Goal: Task Accomplishment & Management: Complete application form

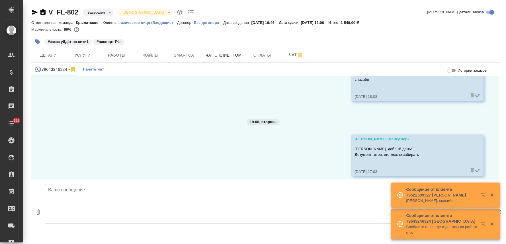
scroll to position [785, 0]
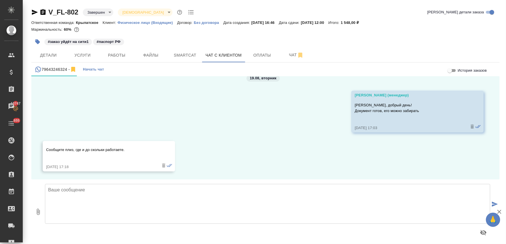
click at [134, 198] on textarea at bounding box center [267, 204] width 445 height 40
click at [49, 53] on span "Детали" at bounding box center [48, 55] width 27 height 7
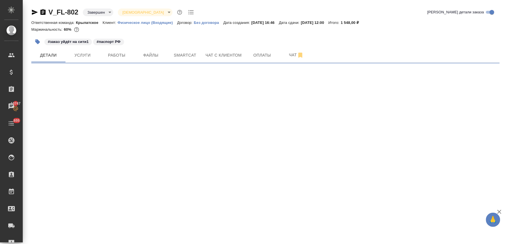
select select "RU"
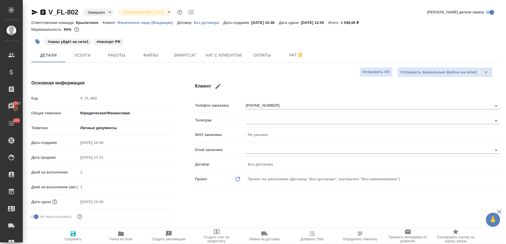
type textarea "x"
click at [235, 51] on button "Чат с клиентом" at bounding box center [223, 55] width 43 height 14
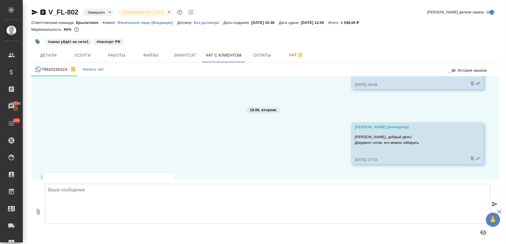
scroll to position [785, 0]
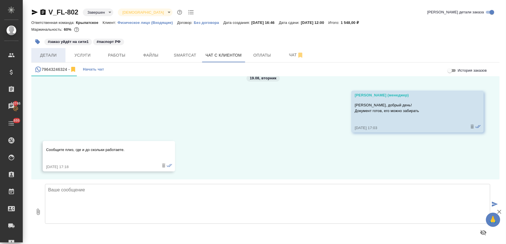
click at [50, 55] on span "Детали" at bounding box center [48, 55] width 27 height 7
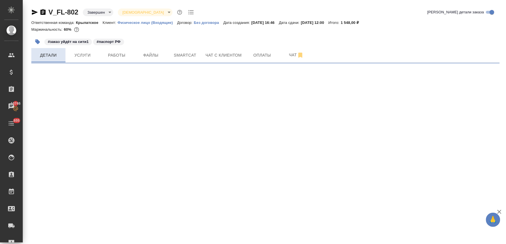
select select "RU"
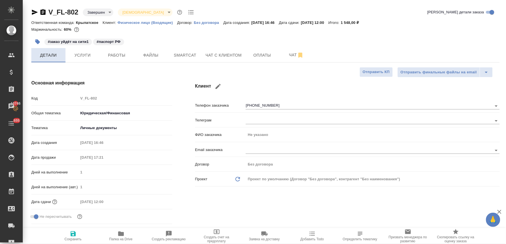
type textarea "x"
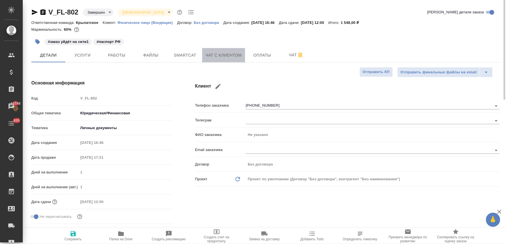
click at [221, 52] on span "Чат с клиентом" at bounding box center [224, 55] width 36 height 7
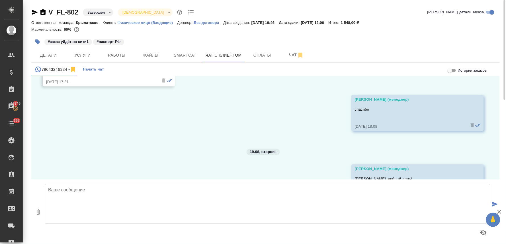
scroll to position [785, 0]
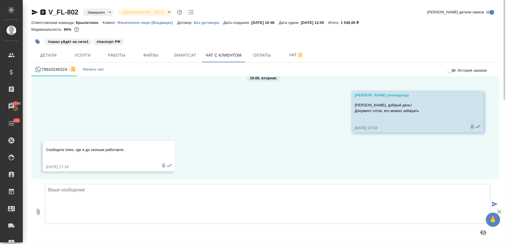
click at [92, 191] on textarea at bounding box center [267, 204] width 445 height 40
paste textarea "Пресненская наб., д.10, Блок В, -1 этаж, зона ритейла"
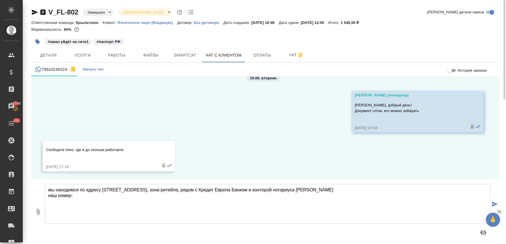
paste textarea "+7 495 120 20 84"
type textarea "мы находимся по адресу Пресненская наб., д.10, Блок В, -1 этаж, зона ритейла, р…"
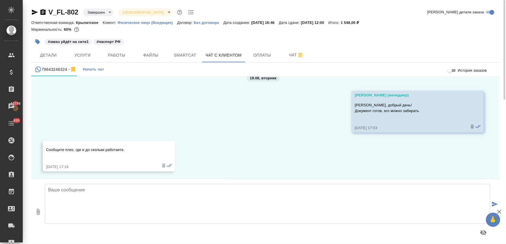
scroll to position [841, 0]
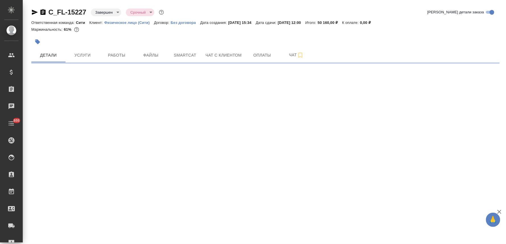
select select "RU"
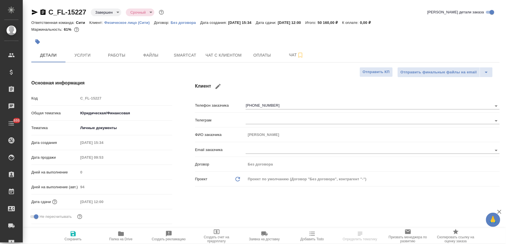
type textarea "x"
click at [224, 55] on span "Чат с клиентом" at bounding box center [224, 55] width 36 height 7
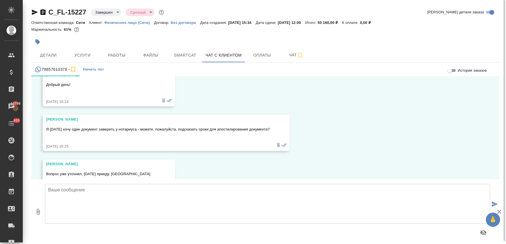
scroll to position [1809, 0]
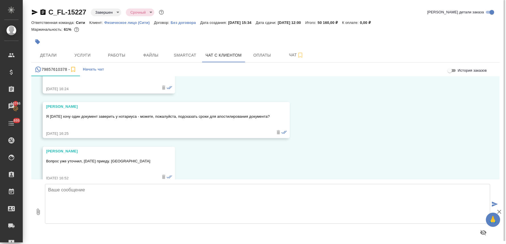
drag, startPoint x: 451, startPoint y: 21, endPoint x: 434, endPoint y: 23, distance: 17.7
click at [451, 21] on div "Ответственная команда: Сити Клиент: Физическое лицо (Сити) Договор: Без договор…" at bounding box center [265, 22] width 469 height 7
click at [50, 56] on span "Детали" at bounding box center [48, 55] width 27 height 7
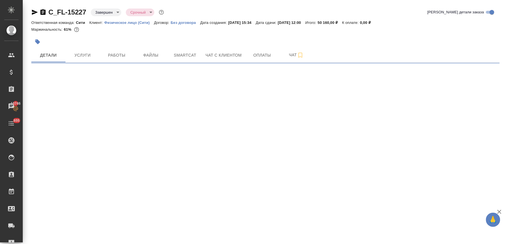
select select "RU"
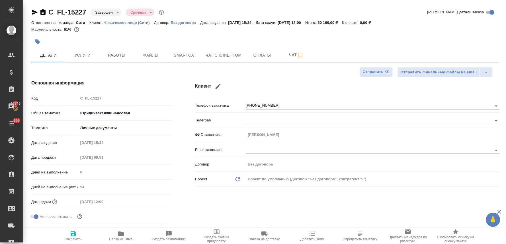
type textarea "x"
click at [423, 21] on div "Ответственная команда: Сити Клиент: Физическое лицо (Сити) Договор: Без договор…" at bounding box center [265, 22] width 469 height 7
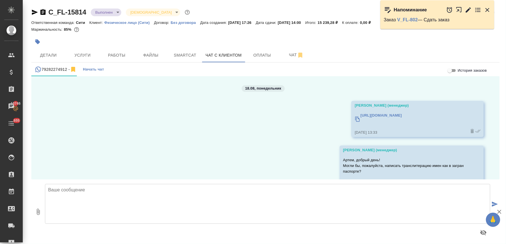
scroll to position [377, 0]
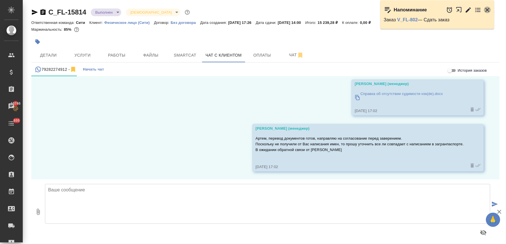
click at [488, 7] on icon "button" at bounding box center [487, 10] width 7 height 7
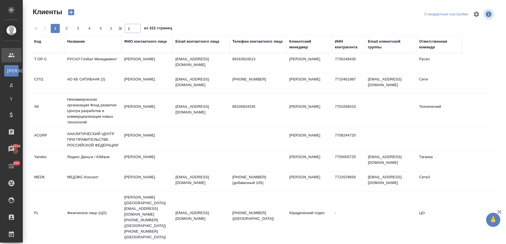
select select "RU"
click at [73, 41] on div "Название" at bounding box center [76, 42] width 18 height 6
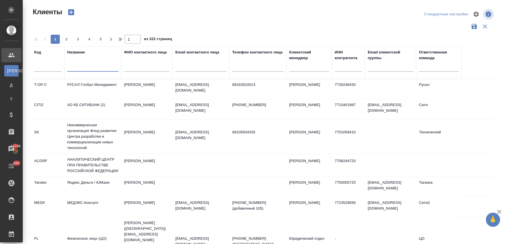
click at [85, 68] on input "text" at bounding box center [92, 68] width 51 height 7
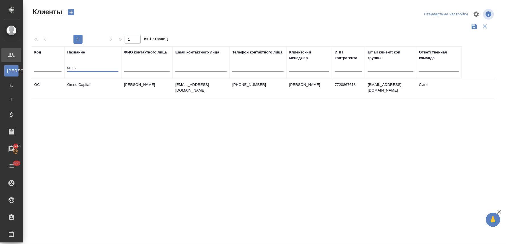
type input "omne"
click at [83, 86] on td "Omne Capital" at bounding box center [92, 89] width 57 height 20
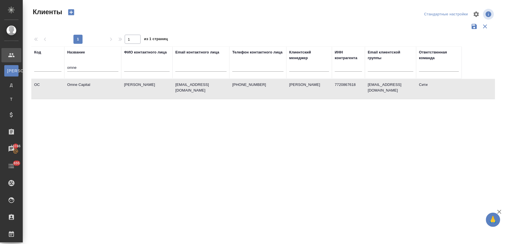
click at [83, 86] on td "Omne Capital" at bounding box center [92, 89] width 57 height 20
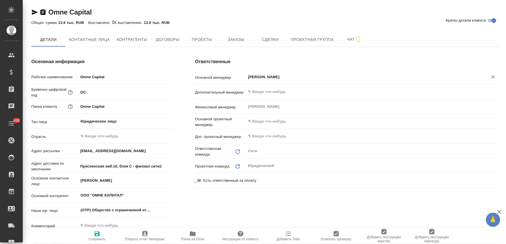
type textarea "x"
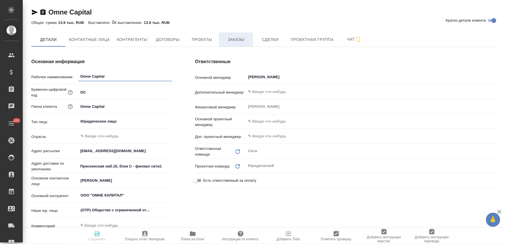
type textarea "x"
click at [244, 32] on button "Заказы" at bounding box center [236, 39] width 34 height 14
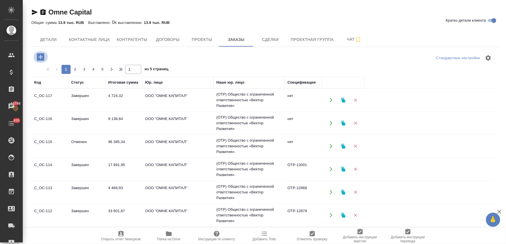
click at [39, 58] on icon "button" at bounding box center [40, 56] width 7 height 7
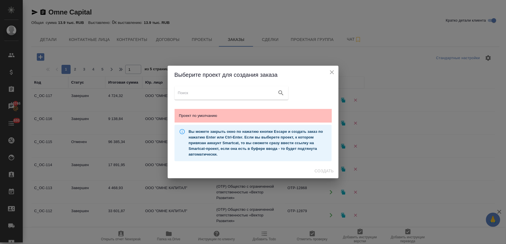
click at [215, 118] on span "Проект по умолчанию" at bounding box center [253, 116] width 148 height 6
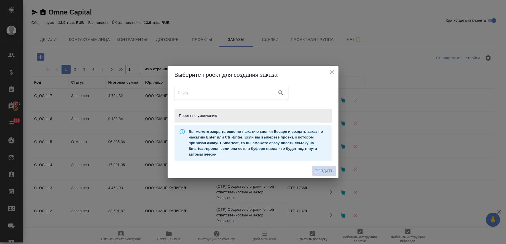
click at [328, 171] on span "Создать" at bounding box center [324, 171] width 19 height 7
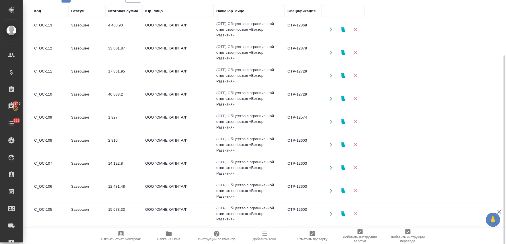
scroll to position [126, 0]
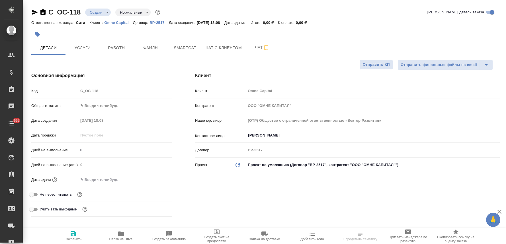
select select "RU"
click at [44, 196] on span "Не пересчитывать" at bounding box center [56, 195] width 32 height 6
click at [42, 196] on input "Не пересчитывать" at bounding box center [31, 194] width 21 height 7
checkbox input "true"
click at [75, 239] on span "Сохранить" at bounding box center [73, 240] width 17 height 4
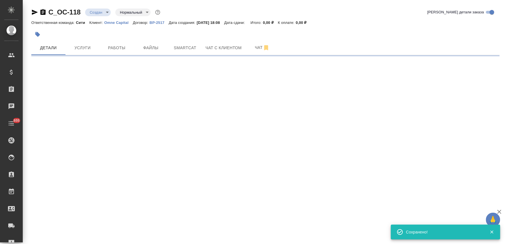
select select "RU"
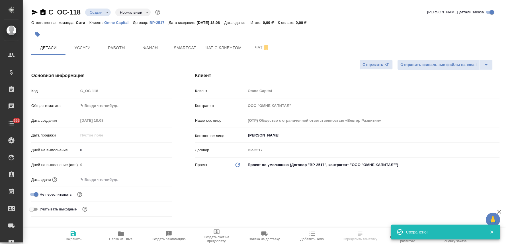
type textarea "x"
click at [270, 138] on input "Чудайкина Анастасия" at bounding box center [364, 135] width 232 height 7
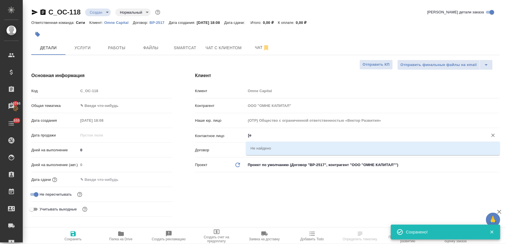
type input "["
type textarea "x"
click at [265, 149] on li "Хузин Егор" at bounding box center [373, 148] width 254 height 10
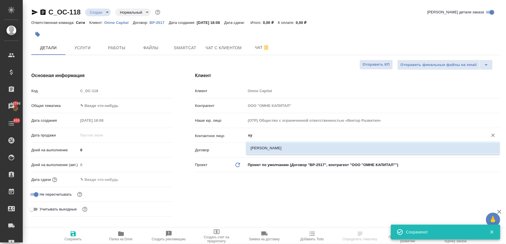
type input "Хузин Егор"
type textarea "x"
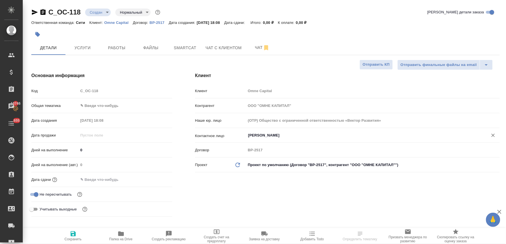
type input "Хузин Егор"
click at [75, 236] on icon "button" at bounding box center [73, 234] width 5 height 5
type textarea "x"
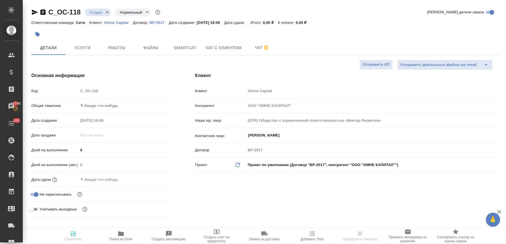
type textarea "x"
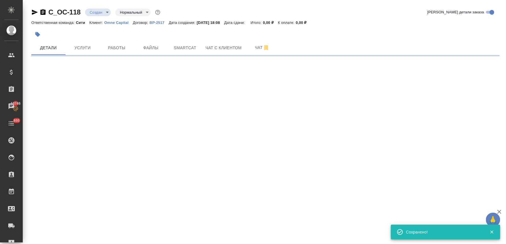
select select "RU"
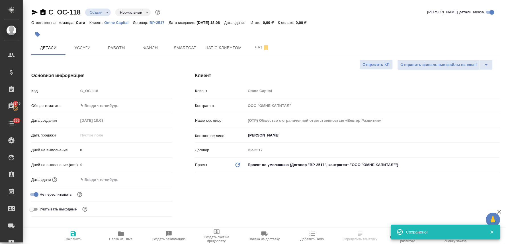
type textarea "x"
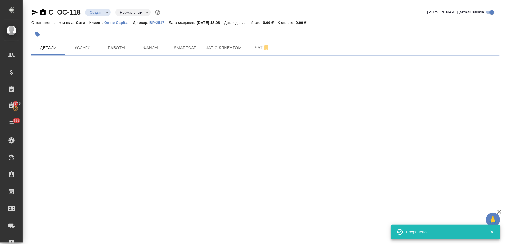
select select "RU"
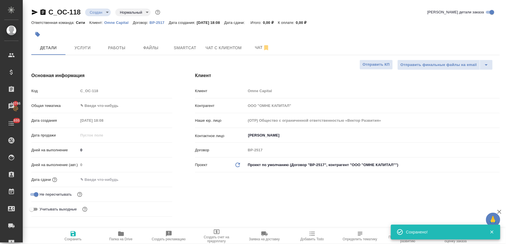
type textarea "x"
click at [112, 179] on input "text" at bounding box center [103, 180] width 50 height 8
click at [63, 86] on div "Код C_OC-118" at bounding box center [101, 91] width 141 height 10
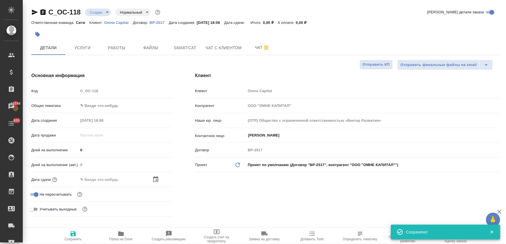
type textarea "x"
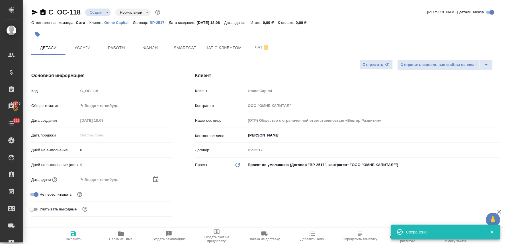
type textarea "x"
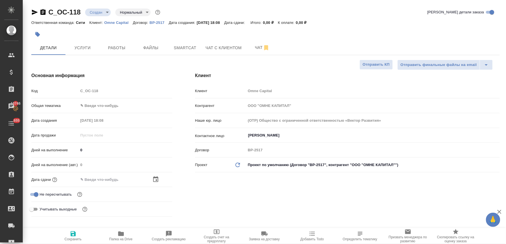
click at [66, 34] on div at bounding box center [187, 34] width 312 height 13
click at [149, 46] on span "Файлы" at bounding box center [150, 47] width 27 height 7
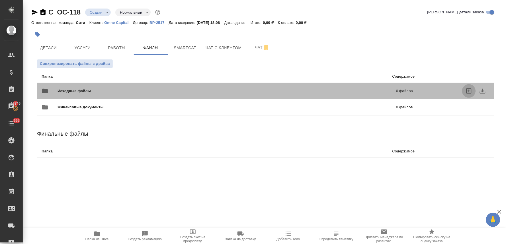
click at [468, 91] on icon "uploadFiles" at bounding box center [469, 91] width 7 height 7
click at [0, 0] on input "uploadFiles" at bounding box center [0, 0] width 0 height 0
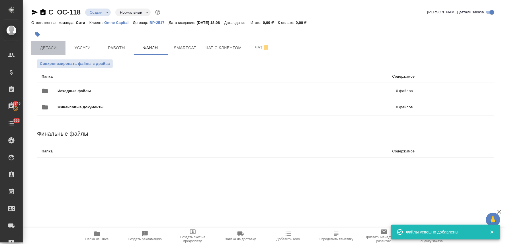
click at [52, 48] on span "Детали" at bounding box center [48, 47] width 27 height 7
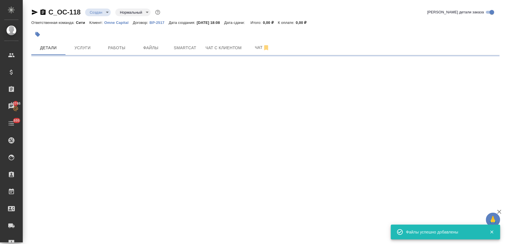
select select "RU"
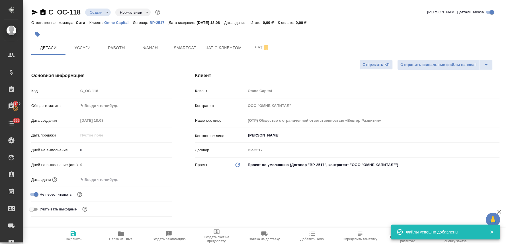
type textarea "x"
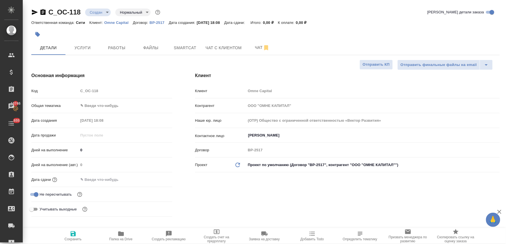
click at [109, 182] on input "text" at bounding box center [103, 180] width 50 height 8
click at [155, 180] on icon "button" at bounding box center [155, 179] width 7 height 7
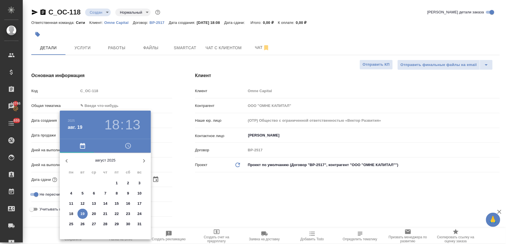
click at [127, 149] on icon "button" at bounding box center [128, 146] width 7 height 7
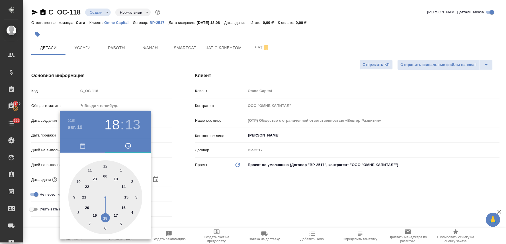
click at [106, 217] on div at bounding box center [105, 198] width 74 height 74
type input "19.08.2025 18:13"
type textarea "x"
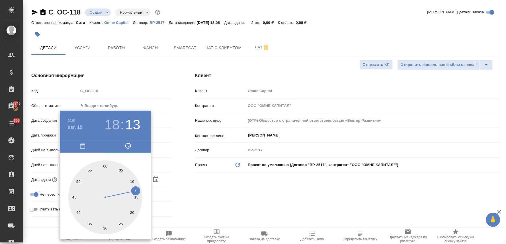
click at [119, 225] on div at bounding box center [105, 198] width 74 height 74
type input "19.08.2025 18:26"
type textarea "x"
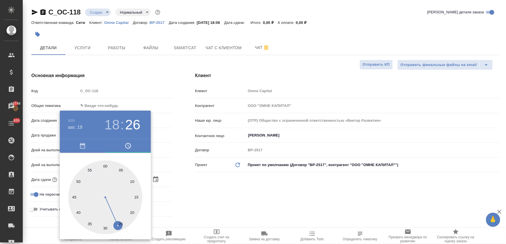
click at [221, 195] on div at bounding box center [253, 122] width 506 height 244
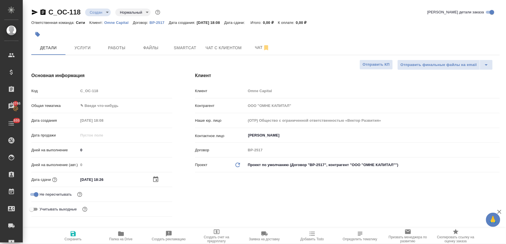
click at [119, 179] on input "19.08.2025 18:26" at bounding box center [103, 180] width 50 height 8
type input "19.08.2025 18:2_"
type textarea "x"
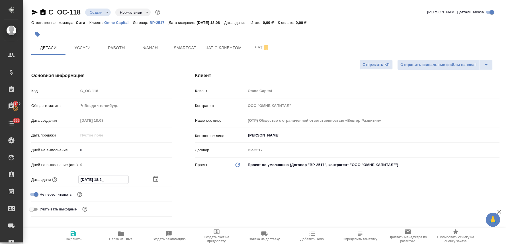
type input "19.08.2025 18:25"
type textarea "x"
type input "19.08.2025 18:25"
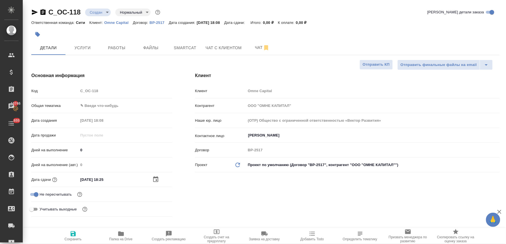
click at [208, 192] on div "Клиент Клиент Omne Capital Контрагент ООО "ОМНЕ КАПИТАЛ" Наше юр. лицо (OTP) Об…" at bounding box center [348, 146] width 328 height 170
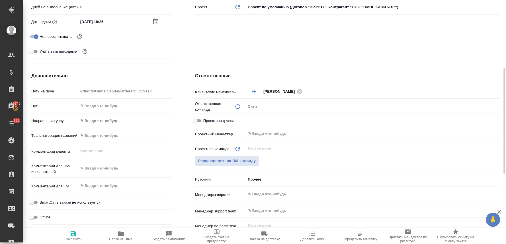
type textarea "x"
click at [111, 172] on textarea at bounding box center [125, 169] width 93 height 10
type textarea "x"
type textarea "п"
type textarea "x"
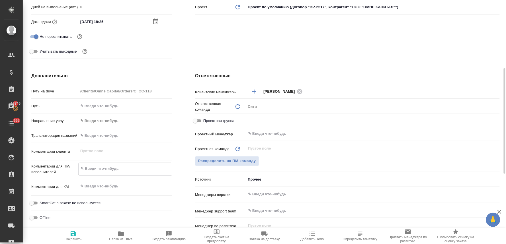
type textarea "x"
type textarea "по"
type textarea "x"
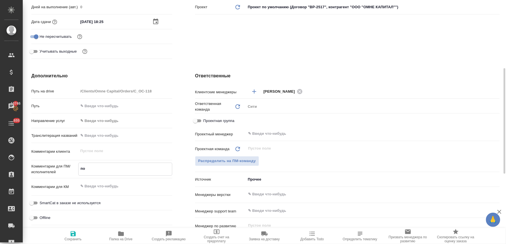
type textarea "x"
type textarea "пос"
type textarea "x"
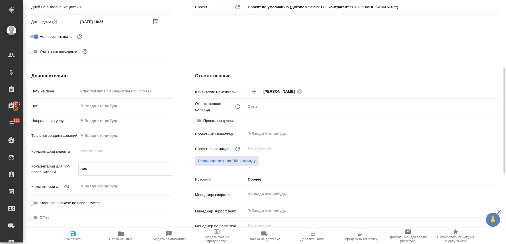
type textarea "посч"
type textarea "x"
type textarea "посчи"
type textarea "x"
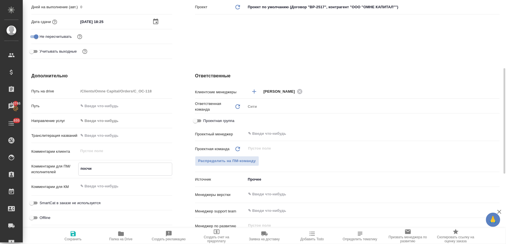
type textarea "посчит"
type textarea "x"
type textarea "посчита"
type textarea "x"
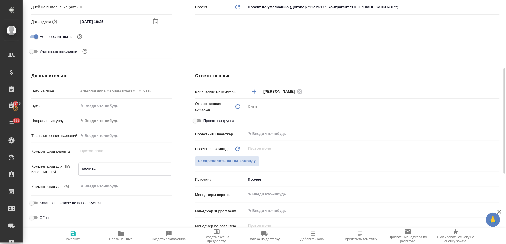
type textarea "x"
type textarea "посчитай"
type textarea "x"
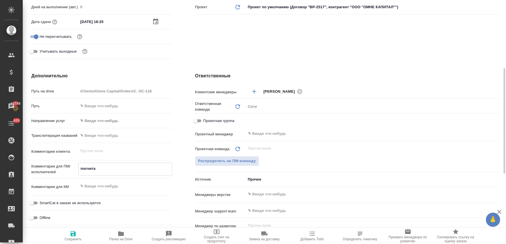
type textarea "x"
type textarea "посчитайт"
type textarea "x"
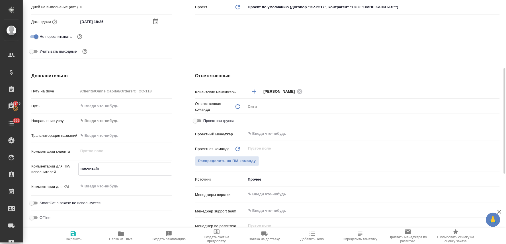
type textarea "x"
type textarea "посчитайте"
type textarea "x"
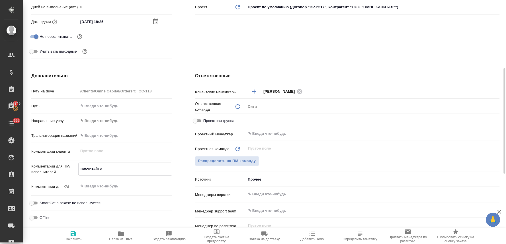
type textarea "посчитайте"
type textarea "x"
type textarea "посчитайте в"
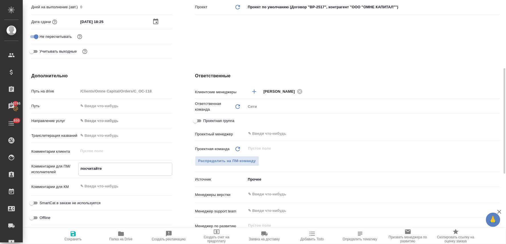
type textarea "x"
type textarea "посчитайте ве"
type textarea "x"
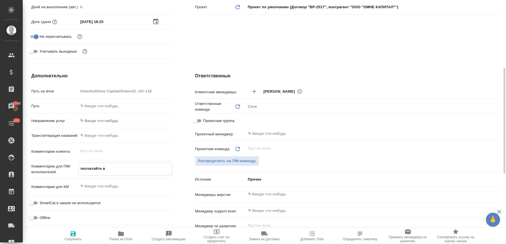
type textarea "x"
type textarea "посчитайте вер"
type textarea "x"
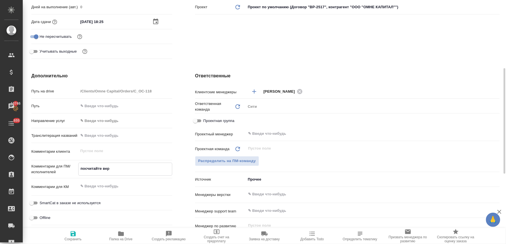
type textarea "x"
type textarea "посчитайте верс"
type textarea "x"
type textarea "посчитайте верст"
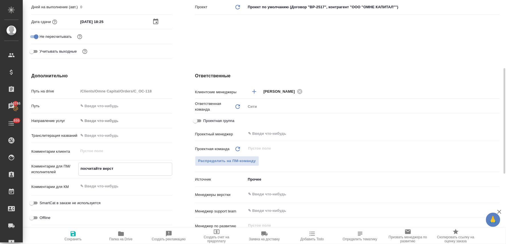
type textarea "x"
type textarea "посчитайте верстк"
type textarea "x"
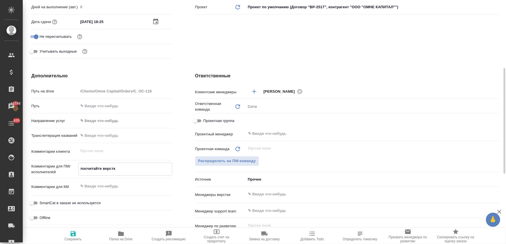
type textarea "x"
type textarea "посчитайте верстку"
type textarea "x"
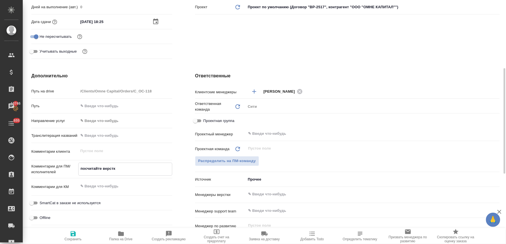
type textarea "x"
type textarea "посчитайте верстку,"
type textarea "x"
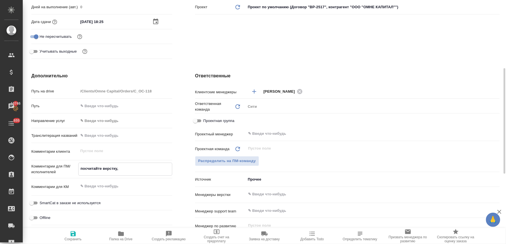
type textarea "x"
type textarea "посчитайте верстку,"
type textarea "x"
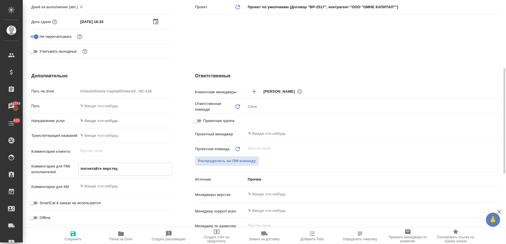
type textarea "посчитайте верстку, п"
type textarea "x"
type textarea "посчитайте верстку, по"
type textarea "x"
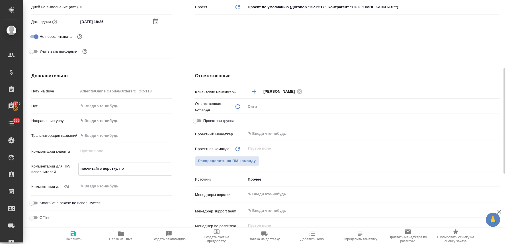
type textarea "x"
type textarea "посчитайте верстку, пож"
type textarea "x"
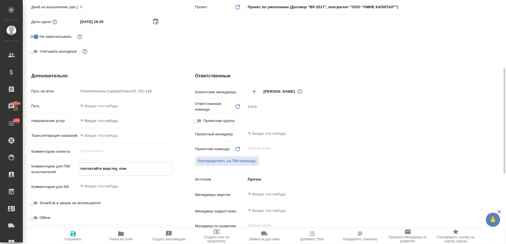
type textarea "x"
type textarea "посчитайте верстку, пожа"
type textarea "x"
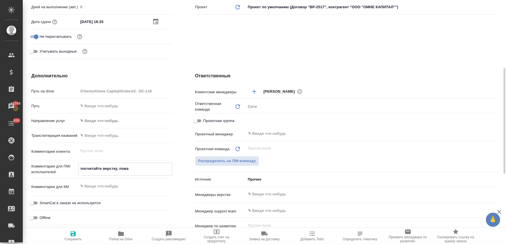
type textarea "x"
type textarea "посчитайте верстку, пожал"
type textarea "x"
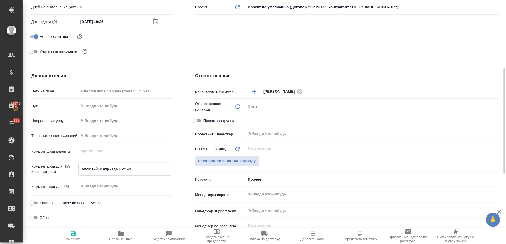
type textarea "посчитайте верстку, пожалу"
type textarea "x"
type textarea "посчитайте верстку, пожалуй"
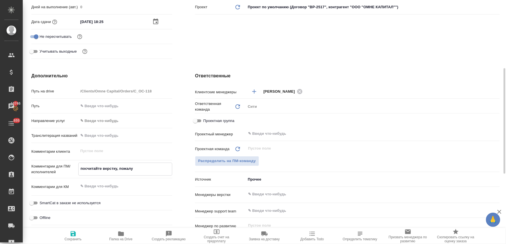
type textarea "x"
type textarea "посчитайте верстку, пожалуйс"
type textarea "x"
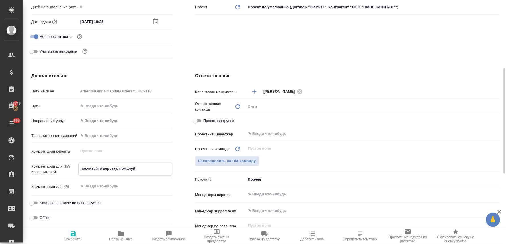
type textarea "x"
type textarea "посчитайте верстку, пожалуйст"
type textarea "x"
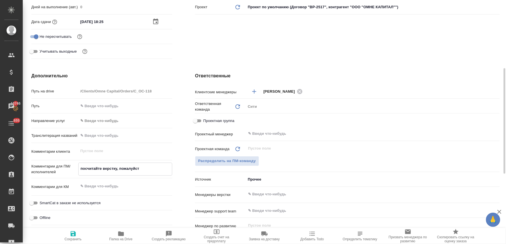
type textarea "x"
type textarea "посчитайте верстку, пожалуйста"
type textarea "x"
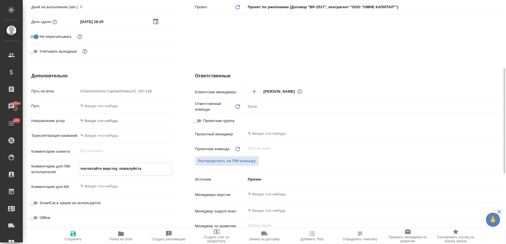
type textarea "посчитайте верстку, пожалуйста"
type textarea "x"
type textarea "посчитайте верстку, пожалуйста"
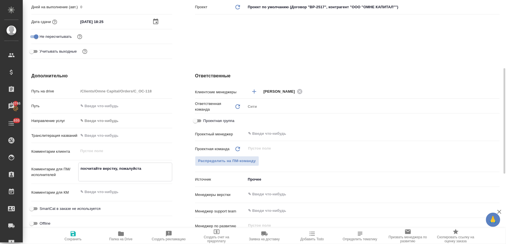
type textarea "x"
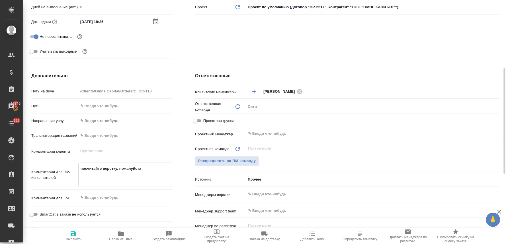
type textarea "x"
type textarea "посчитайте верстку, пожалуйста п"
type textarea "x"
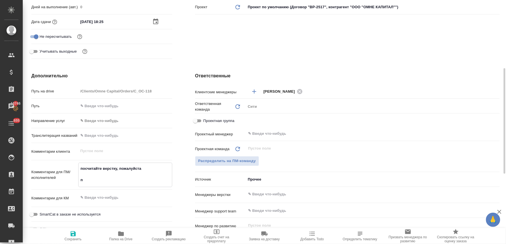
type textarea "посчитайте верстку, пожалуйста пр"
type textarea "x"
type textarea "посчитайте верстку, пожалуйста про"
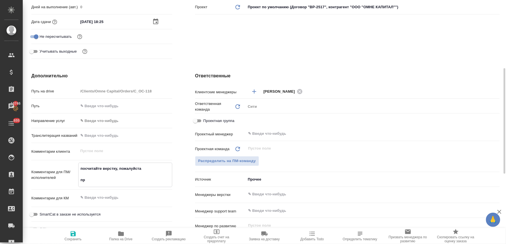
type textarea "x"
type textarea "посчитайте верстку, пожалуйста прос"
type textarea "x"
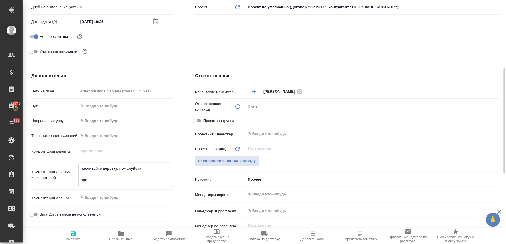
type textarea "x"
click at [271, 189] on div "​" at bounding box center [373, 194] width 254 height 10
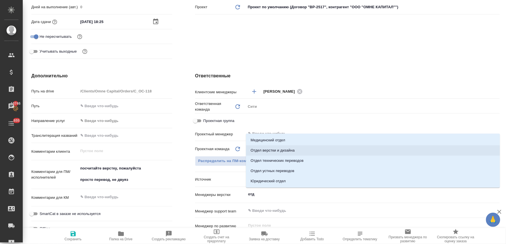
click at [283, 150] on li "Отдел верстки и дизайна" at bounding box center [373, 151] width 254 height 10
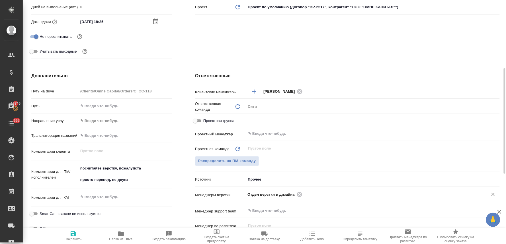
click at [72, 236] on icon "button" at bounding box center [73, 234] width 5 height 5
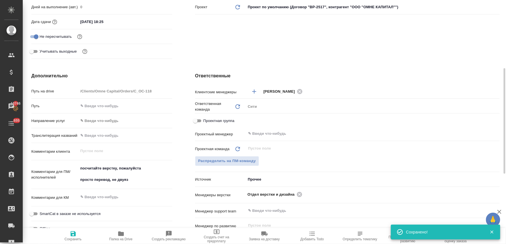
scroll to position [0, 0]
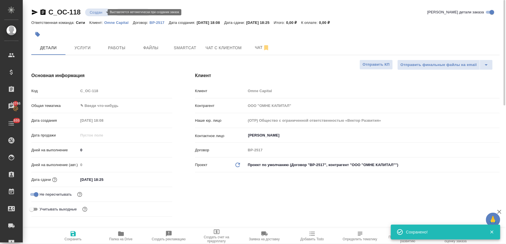
click at [102, 13] on body "🙏 .cls-1 fill:#fff; AWATERA Lyamina Nadezhda Клиенты Спецификации Заказы 13746 …" at bounding box center [253, 122] width 506 height 244
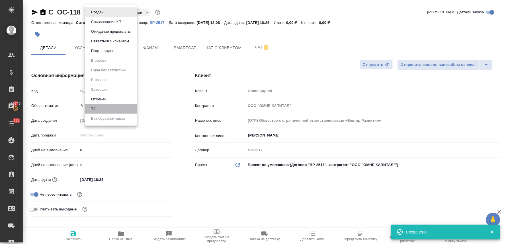
click at [99, 107] on li "ТЗ" at bounding box center [111, 109] width 52 height 10
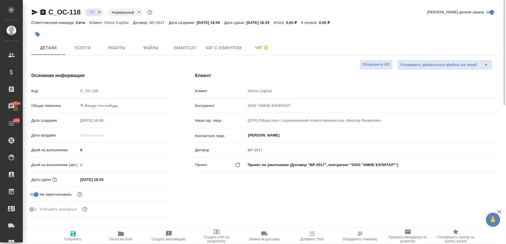
click at [65, 92] on div "Код C_OC-118" at bounding box center [101, 91] width 141 height 10
click at [87, 52] on button "Услуги" at bounding box center [83, 48] width 34 height 14
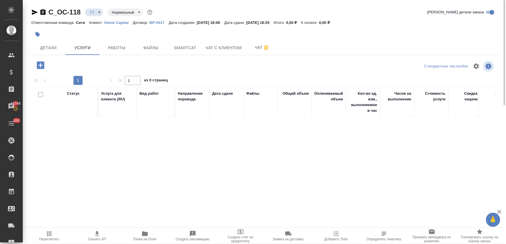
click at [42, 66] on icon "button" at bounding box center [40, 65] width 7 height 7
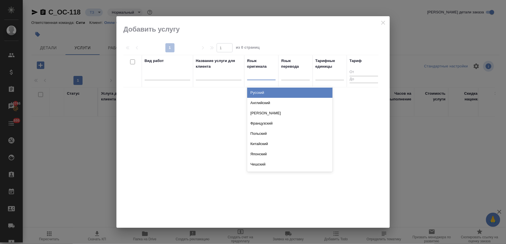
click at [267, 75] on div at bounding box center [261, 74] width 28 height 8
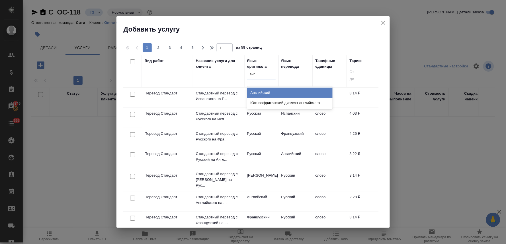
click at [300, 92] on div "Английский" at bounding box center [289, 93] width 85 height 10
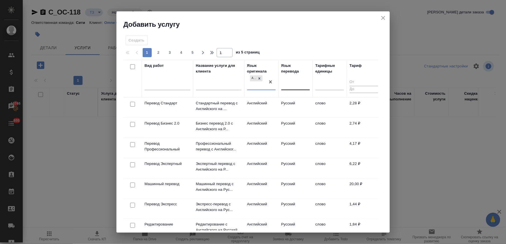
click at [295, 85] on div at bounding box center [295, 85] width 28 height 8
click at [295, 97] on div "Греческий" at bounding box center [323, 102] width 85 height 10
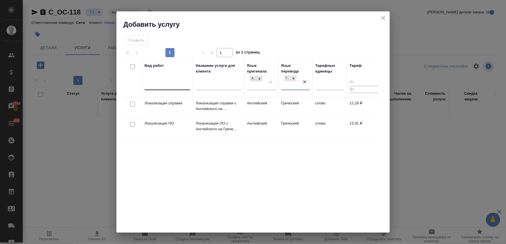
click at [157, 87] on div at bounding box center [168, 85] width 46 height 8
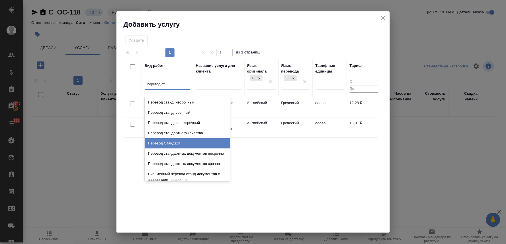
click at [160, 142] on div "Перевод Стандарт" at bounding box center [187, 143] width 85 height 10
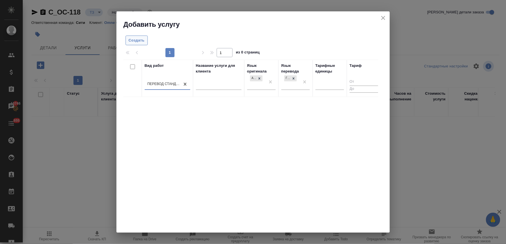
click at [140, 38] on span "Создать" at bounding box center [137, 40] width 16 height 7
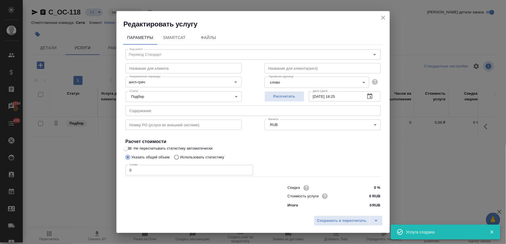
drag, startPoint x: 178, startPoint y: 220, endPoint x: 177, endPoint y: 205, distance: 15.1
click at [178, 220] on div "Сохранить и пересчитать" at bounding box center [252, 223] width 273 height 20
click at [180, 205] on div at bounding box center [195, 196] width 162 height 23
click at [146, 111] on input "text" at bounding box center [253, 111] width 255 height 10
paste input "1950_RTL_MA_31.01.2025_final 2 (signatories)"
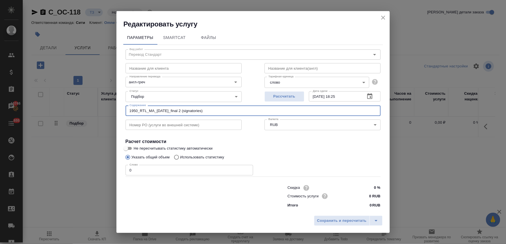
click at [115, 167] on div "Редактировать услугу Параметры SmartCat Файлы Вид работ Перевод Стандарт Вид ра…" at bounding box center [253, 122] width 506 height 244
click at [354, 222] on span "Сохранить и пересчитать" at bounding box center [342, 221] width 50 height 7
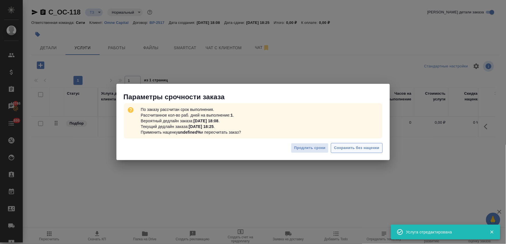
click at [358, 151] on span "Сохранить без наценки" at bounding box center [356, 148] width 45 height 7
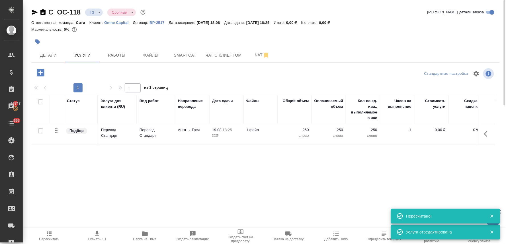
click at [436, 130] on p "0,00 ₽" at bounding box center [431, 130] width 28 height 6
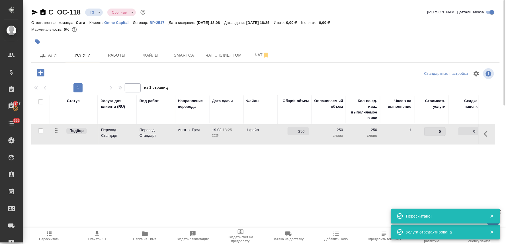
drag, startPoint x: 432, startPoint y: 131, endPoint x: 443, endPoint y: 131, distance: 11.1
click at [443, 131] on input "0" at bounding box center [435, 132] width 21 height 8
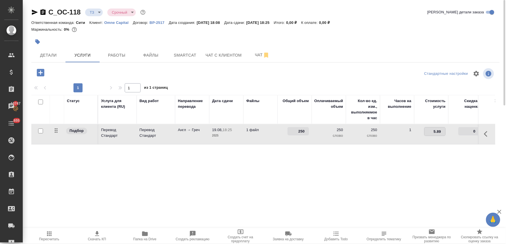
click at [424, 178] on div "Статус Услуга для клиента (RU) Вид работ Направление перевода Дата сдачи Файлы …" at bounding box center [263, 156] width 464 height 122
click at [85, 71] on span "Сохранить и пересчитать" at bounding box center [81, 72] width 50 height 7
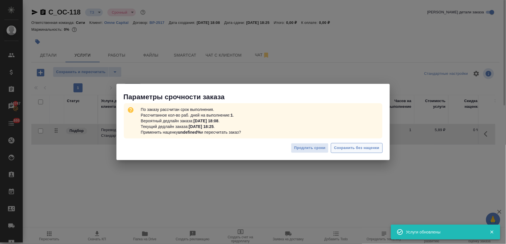
click at [358, 152] on span "Сохранить без наценки" at bounding box center [356, 148] width 45 height 7
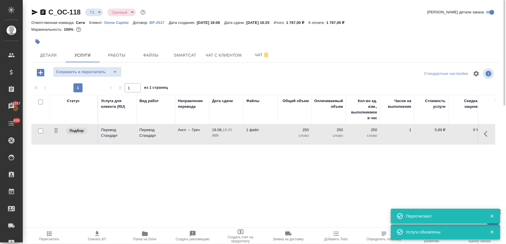
click at [36, 73] on icon "button" at bounding box center [41, 73] width 10 height 10
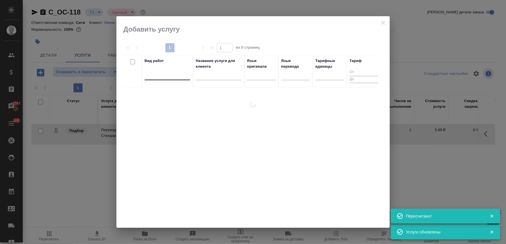
click at [173, 70] on div at bounding box center [168, 74] width 46 height 11
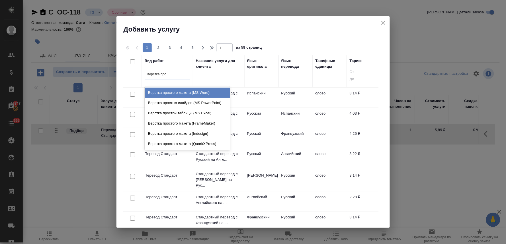
click at [181, 91] on div "Верстка простого макета (MS Word)" at bounding box center [187, 93] width 85 height 10
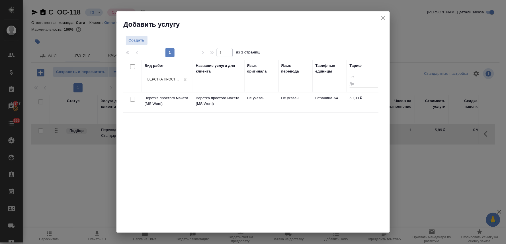
click at [132, 99] on input "checkbox" at bounding box center [132, 99] width 5 height 5
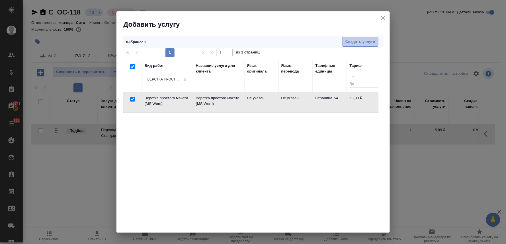
click at [355, 42] on span "Создать услуги" at bounding box center [360, 42] width 30 height 7
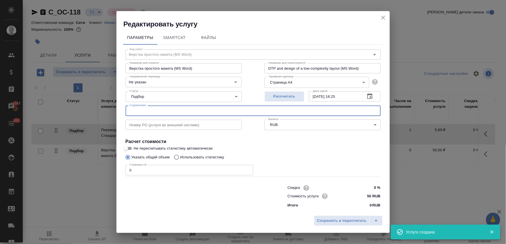
click at [157, 111] on input "text" at bounding box center [253, 111] width 255 height 10
paste input "1950_RTL_MA_31.01.2025_final 2 (signatories)"
click at [152, 194] on div at bounding box center [195, 196] width 162 height 23
click at [138, 171] on input "0" at bounding box center [190, 170] width 128 height 10
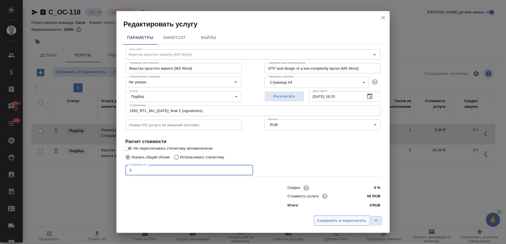
click at [333, 221] on span "Сохранить и пересчитать" at bounding box center [342, 221] width 50 height 7
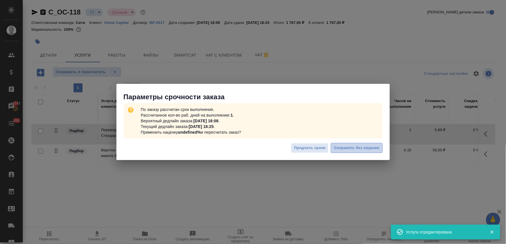
click at [369, 146] on span "Сохранить без наценки" at bounding box center [356, 148] width 45 height 7
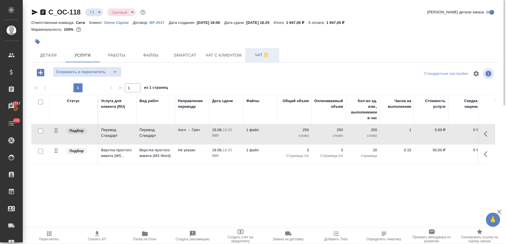
click at [257, 55] on span "Чат" at bounding box center [262, 55] width 27 height 7
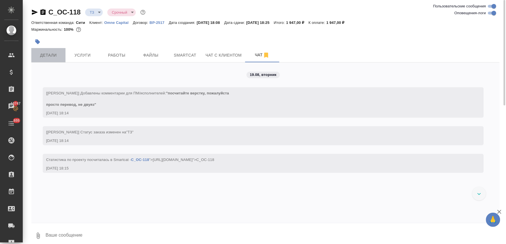
click at [55, 54] on span "Детали" at bounding box center [48, 55] width 27 height 7
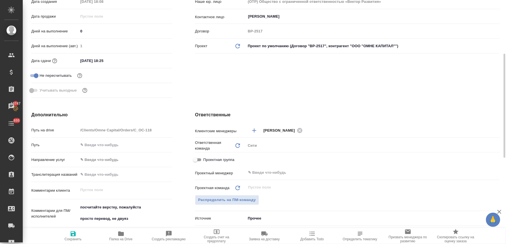
scroll to position [190, 0]
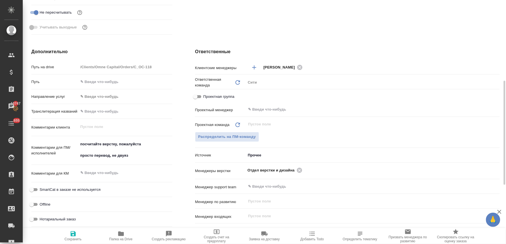
click at [138, 156] on textarea "посчитайте верстку, пожалуйста просто перевод, не двуяз" at bounding box center [125, 150] width 94 height 21
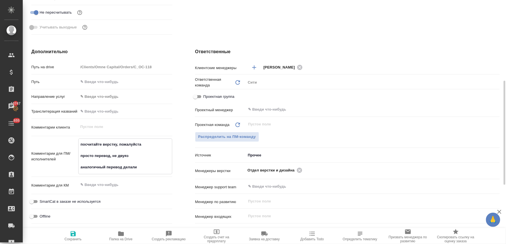
paste textarea "C_OC-109"
click at [73, 237] on icon "button" at bounding box center [73, 234] width 5 height 5
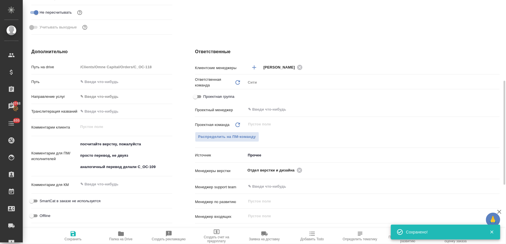
click at [161, 166] on textarea "посчитайте верстку, пожалуйста просто перевод, не двуяз аналогичный перевод дел…" at bounding box center [125, 156] width 94 height 32
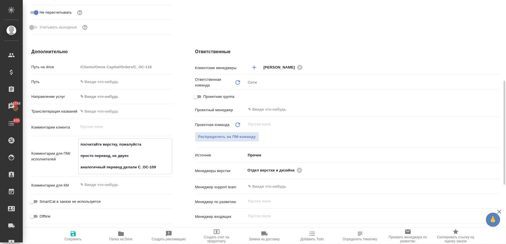
click at [138, 167] on textarea "посчитайте верстку, пожалуйста просто перевод, не двуяз аналогичный перевод дел…" at bounding box center [125, 156] width 93 height 32
click at [168, 168] on textarea "посчитайте верстку, пожалуйста просто перевод, не двуяз аналогичный перевод дел…" at bounding box center [125, 156] width 93 height 32
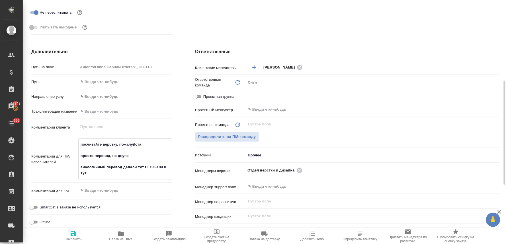
paste textarea "C_OC-77"
click at [73, 239] on span "Сохранить" at bounding box center [73, 240] width 17 height 4
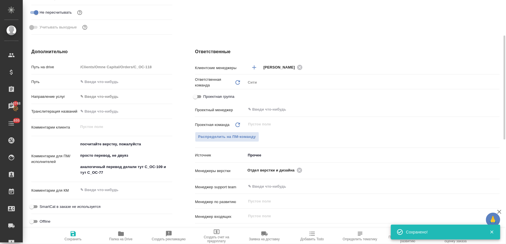
scroll to position [0, 0]
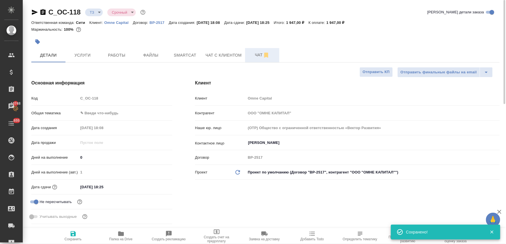
click at [258, 52] on span "Чат" at bounding box center [262, 55] width 27 height 7
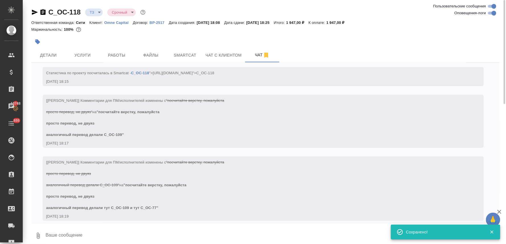
scroll to position [93, 0]
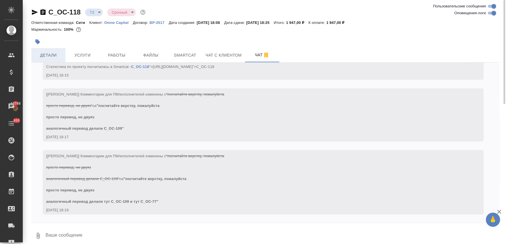
click at [43, 58] on span "Детали" at bounding box center [48, 55] width 27 height 7
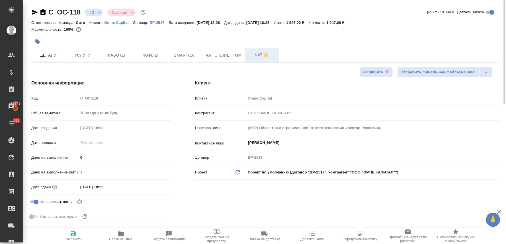
click at [255, 55] on span "Чат" at bounding box center [262, 55] width 27 height 7
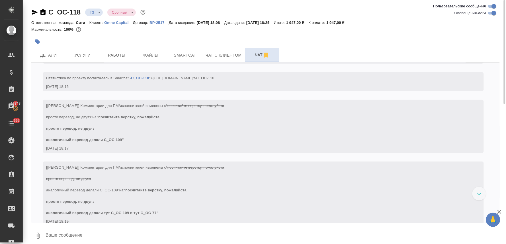
scroll to position [93, 0]
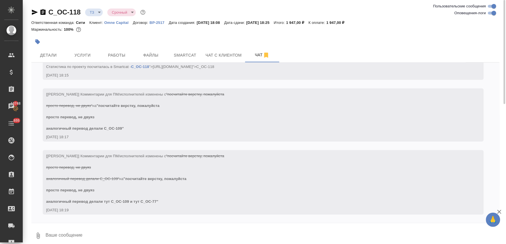
click at [501, 90] on div "C_OC-118 ТЗ tz Срочный urgent Ответственная команда: Сити Клиент: Omne Capital …" at bounding box center [265, 124] width 475 height 249
click at [48, 50] on button "Детали" at bounding box center [48, 55] width 34 height 14
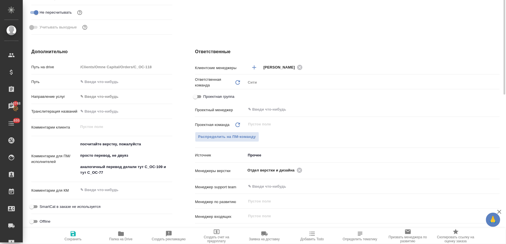
scroll to position [95, 0]
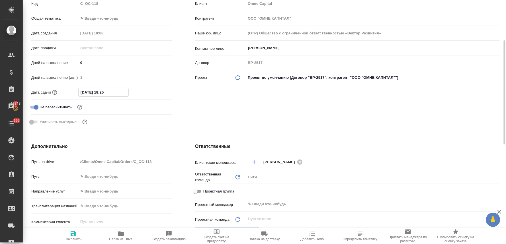
drag, startPoint x: 110, startPoint y: 92, endPoint x: 107, endPoint y: 93, distance: 3.5
click at [107, 93] on input "19.08.2025 18:25" at bounding box center [104, 92] width 50 height 8
click at [74, 236] on icon "button" at bounding box center [73, 234] width 5 height 5
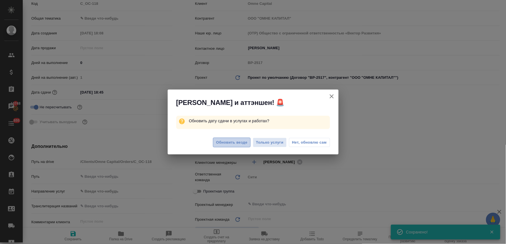
click at [239, 145] on span "Обновить везде" at bounding box center [231, 143] width 31 height 7
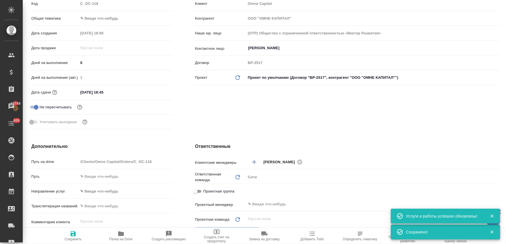
scroll to position [0, 0]
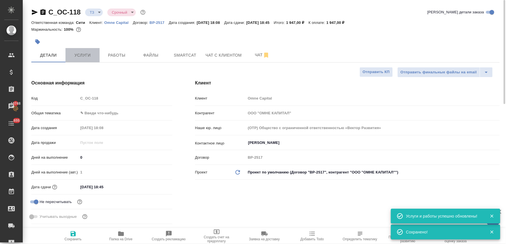
click at [84, 59] on button "Услуги" at bounding box center [83, 55] width 34 height 14
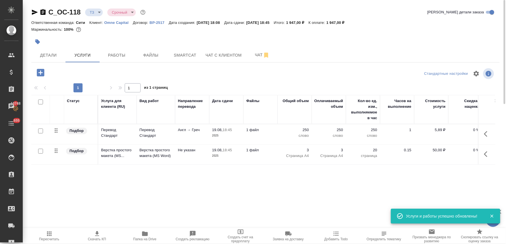
click at [95, 234] on icon "button" at bounding box center [97, 234] width 7 height 7
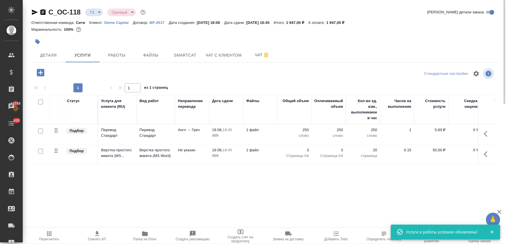
drag, startPoint x: 471, startPoint y: 35, endPoint x: 457, endPoint y: 34, distance: 14.1
click at [471, 35] on div at bounding box center [265, 34] width 469 height 1
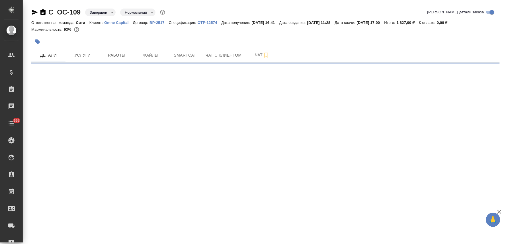
select select "RU"
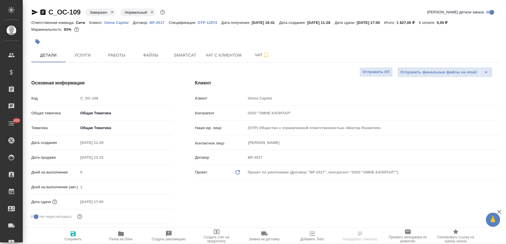
type textarea "x"
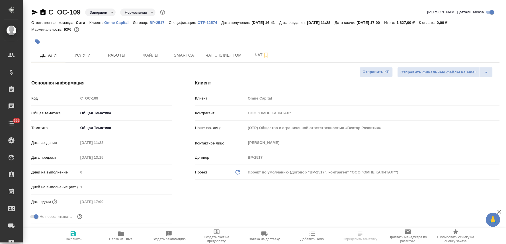
type textarea "x"
click at [82, 57] on span "Услуги" at bounding box center [82, 55] width 27 height 7
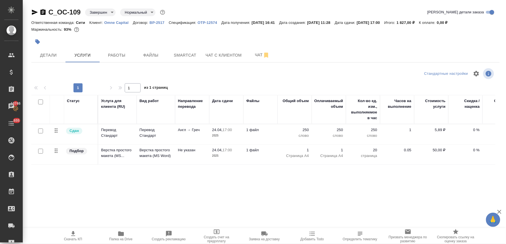
click at [86, 184] on div "Статус Услуга для клиента (RU) Вид работ Направление перевода Дата сдачи Файлы …" at bounding box center [263, 156] width 464 height 122
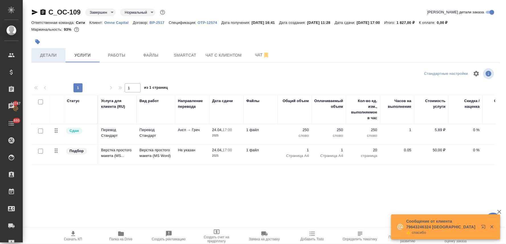
click at [46, 56] on span "Детали" at bounding box center [48, 55] width 27 height 7
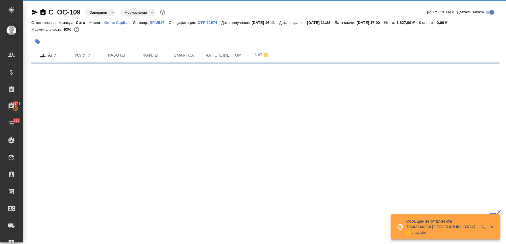
select select "RU"
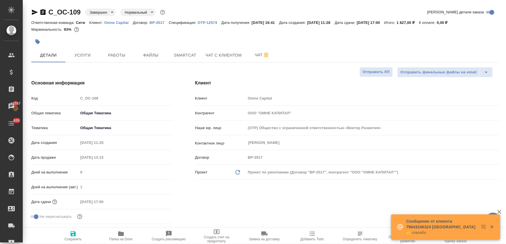
type textarea "x"
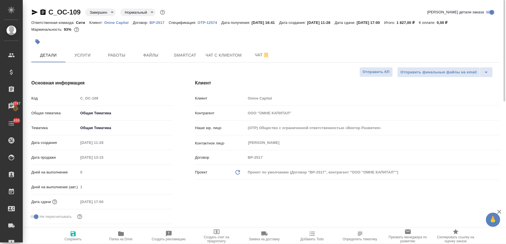
click at [74, 99] on div "Код C_OC-109" at bounding box center [101, 98] width 141 height 10
type textarea "x"
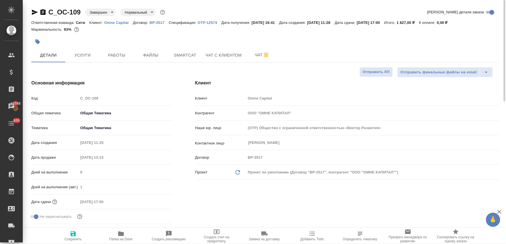
type textarea "x"
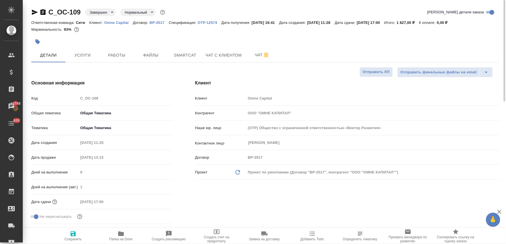
type textarea "x"
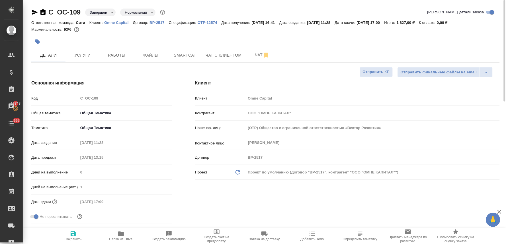
type textarea "x"
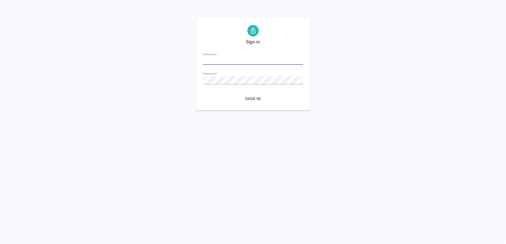
type input "[PERSON_NAME][EMAIL_ADDRESS][DOMAIN_NAME]"
click at [258, 99] on span "Sign in" at bounding box center [253, 98] width 91 height 7
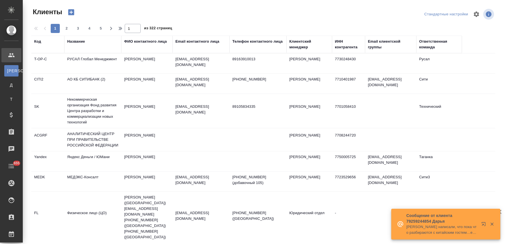
select select "RU"
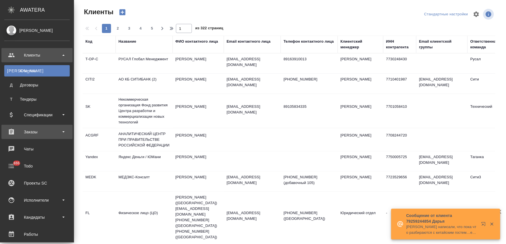
click at [27, 129] on div "Заказы" at bounding box center [37, 132] width 66 height 9
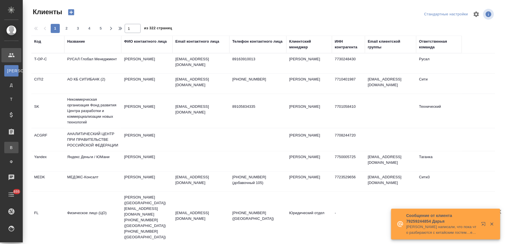
click at [9, 147] on div "Все заказы" at bounding box center [4, 148] width 9 height 6
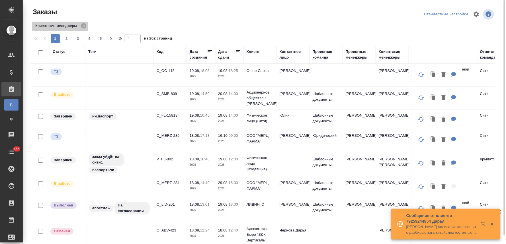
click at [85, 25] on icon at bounding box center [84, 26] width 6 height 6
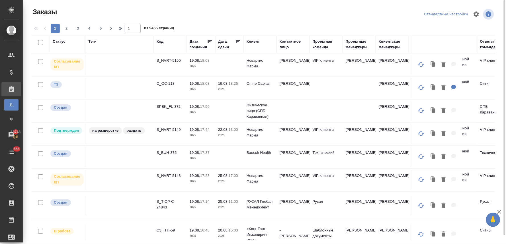
click at [281, 41] on div "Контактное лицо" at bounding box center [293, 44] width 27 height 11
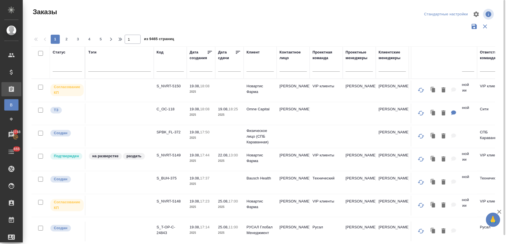
click at [287, 69] on input "text" at bounding box center [293, 68] width 27 height 7
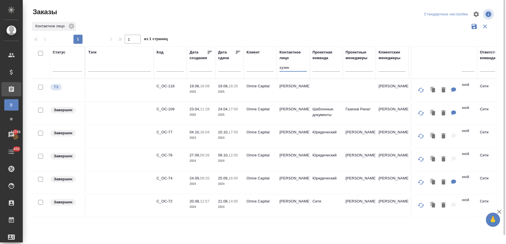
type input "хузин"
click at [309, 231] on div "Статус Тэги Код Дата создания Дата сдачи Клиент Контактное лицо хузин Проектная…" at bounding box center [263, 148] width 464 height 205
click at [167, 134] on p "C_OC-77" at bounding box center [170, 133] width 27 height 6
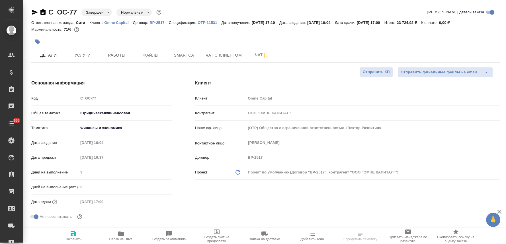
select select "RU"
click at [83, 55] on span "Услуги" at bounding box center [82, 55] width 27 height 7
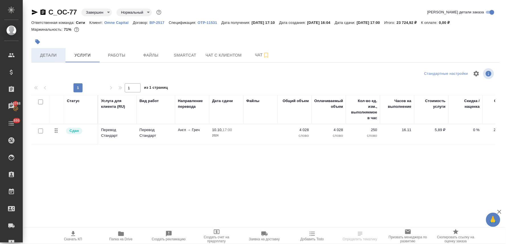
click at [44, 57] on span "Детали" at bounding box center [48, 55] width 27 height 7
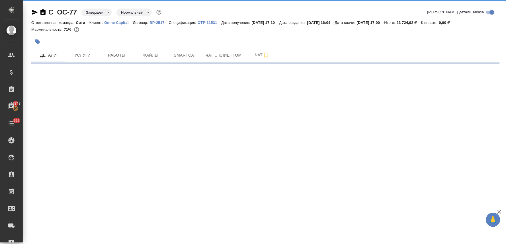
select select "RU"
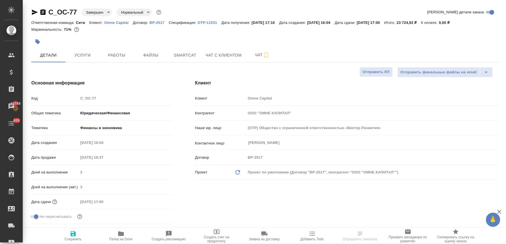
type textarea "x"
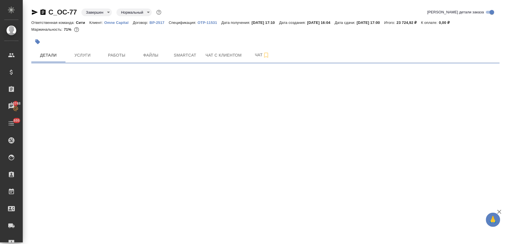
select select "RU"
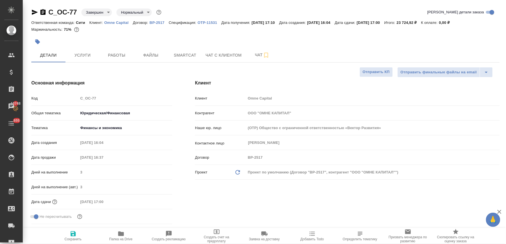
type textarea "x"
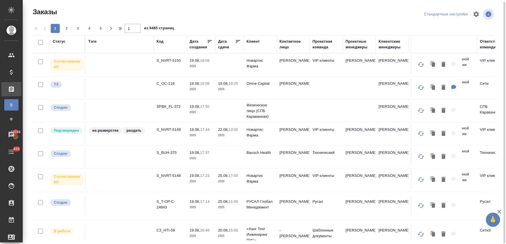
scroll to position [428, 0]
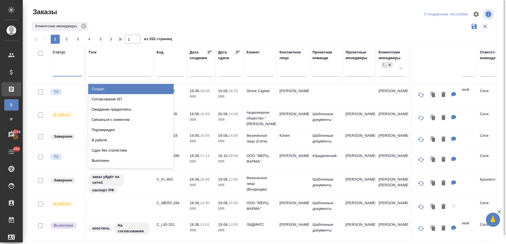
click at [106, 87] on div "Создан" at bounding box center [130, 89] width 85 height 10
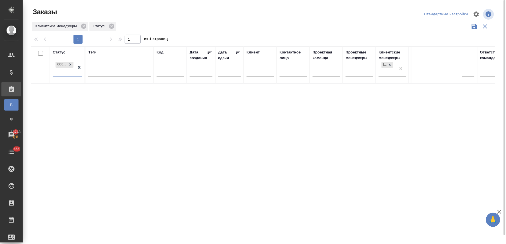
click at [56, 73] on input "text" at bounding box center [56, 72] width 1 height 4
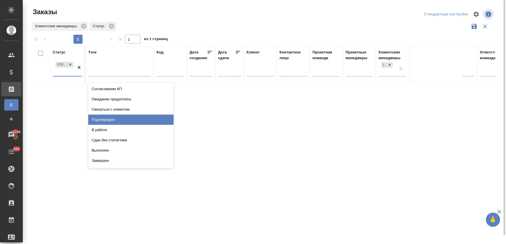
click at [120, 117] on div "Подтвержден" at bounding box center [130, 120] width 85 height 10
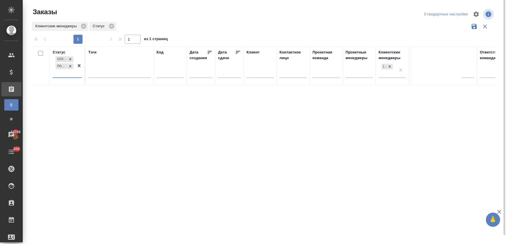
click at [63, 73] on div "Создан Подтвержден" at bounding box center [65, 66] width 24 height 22
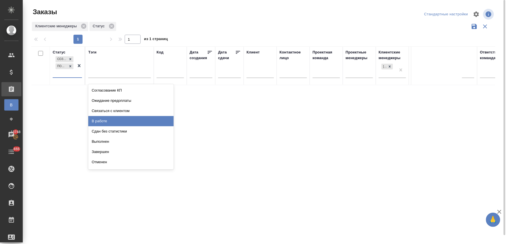
click at [103, 118] on div "В работе" at bounding box center [130, 121] width 85 height 10
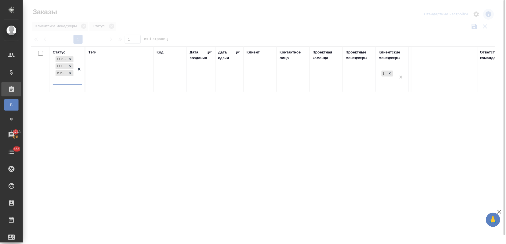
click at [64, 81] on div "Создан Подтвержден В работе" at bounding box center [65, 69] width 24 height 29
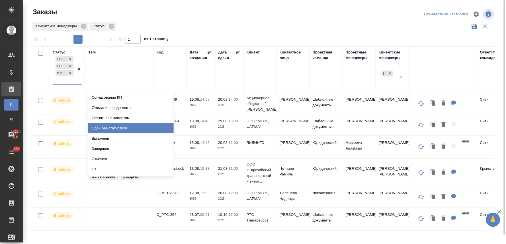
click at [105, 124] on div "Сдан без статистики" at bounding box center [130, 128] width 85 height 10
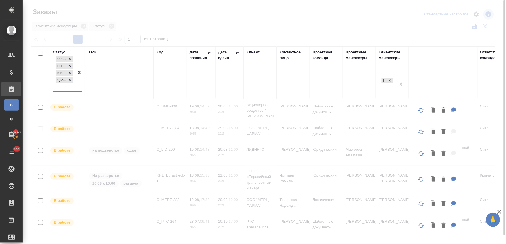
click at [58, 88] on div "Создан Подтвержден В работе Сдан без статистики" at bounding box center [65, 73] width 24 height 36
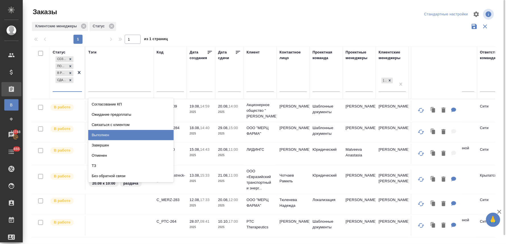
click at [106, 132] on div "Выполнен" at bounding box center [130, 135] width 85 height 10
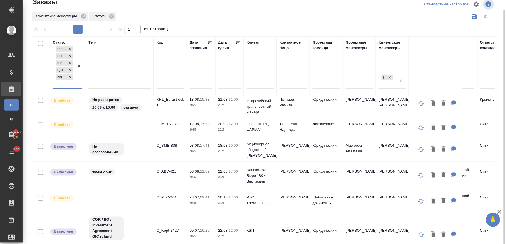
scroll to position [158, 0]
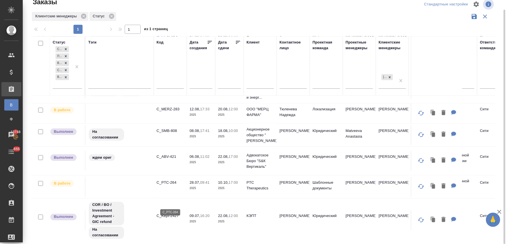
click at [169, 186] on p "C_PTC-264" at bounding box center [170, 183] width 27 height 6
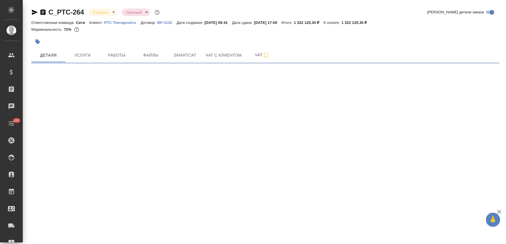
select select "RU"
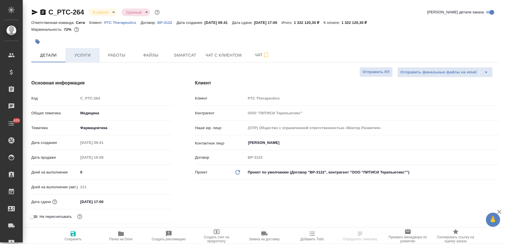
type textarea "x"
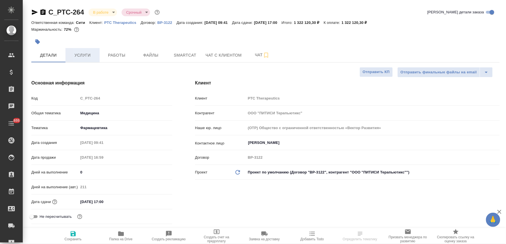
type textarea "x"
click at [123, 24] on p "PTC Therapeutics" at bounding box center [122, 23] width 36 height 4
type textarea "x"
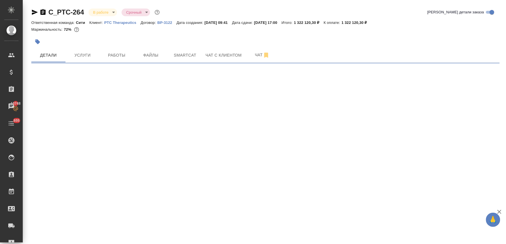
select select "RU"
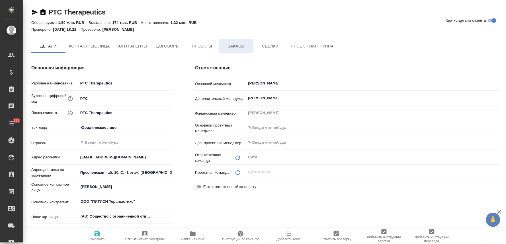
type textarea "x"
click at [231, 44] on span "Заказы" at bounding box center [235, 46] width 27 height 7
type textarea "x"
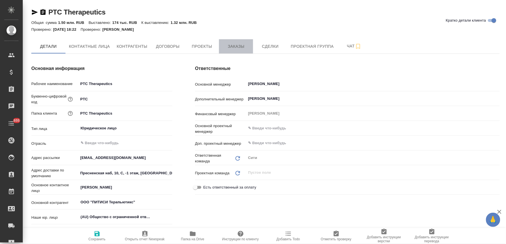
type textarea "x"
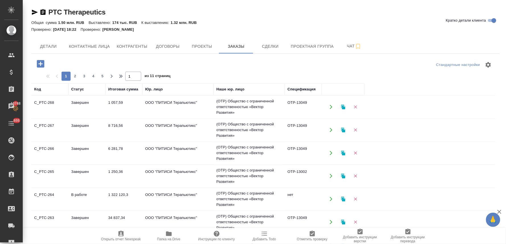
click at [173, 117] on td "ООО "ПИТИСИ Терапьютикс"" at bounding box center [177, 107] width 71 height 20
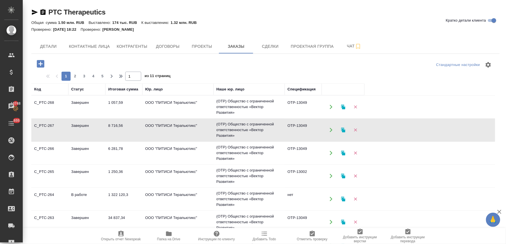
click at [173, 117] on td "ООО "ПИТИСИ Терапьютикс"" at bounding box center [177, 107] width 71 height 20
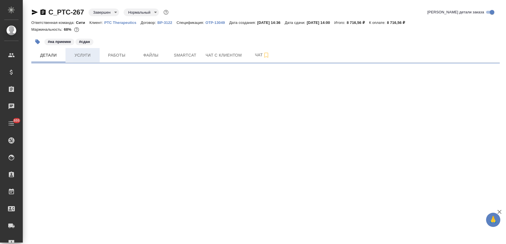
click at [84, 54] on span "Услуги" at bounding box center [82, 55] width 27 height 7
select select "RU"
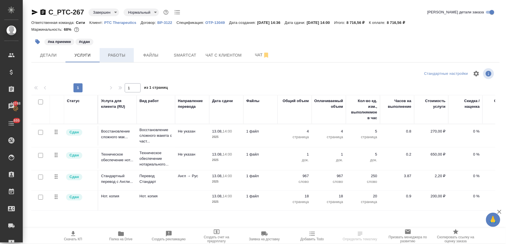
click at [111, 57] on span "Работы" at bounding box center [116, 55] width 27 height 7
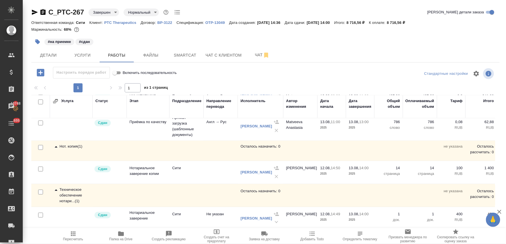
scroll to position [117, 0]
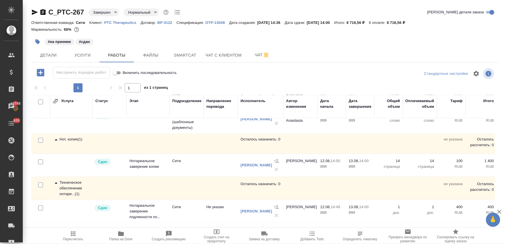
click at [317, 81] on div at bounding box center [265, 82] width 469 height 3
click at [83, 53] on span "Услуги" at bounding box center [82, 55] width 27 height 7
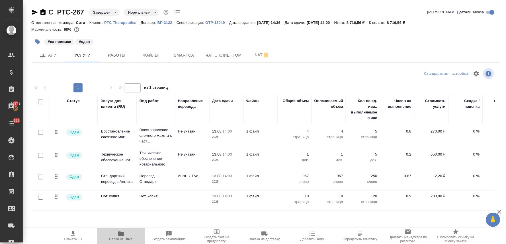
click at [122, 233] on icon "button" at bounding box center [121, 234] width 6 height 5
click at [125, 51] on button "Работы" at bounding box center [117, 55] width 34 height 14
